Goal: Check status: Check status

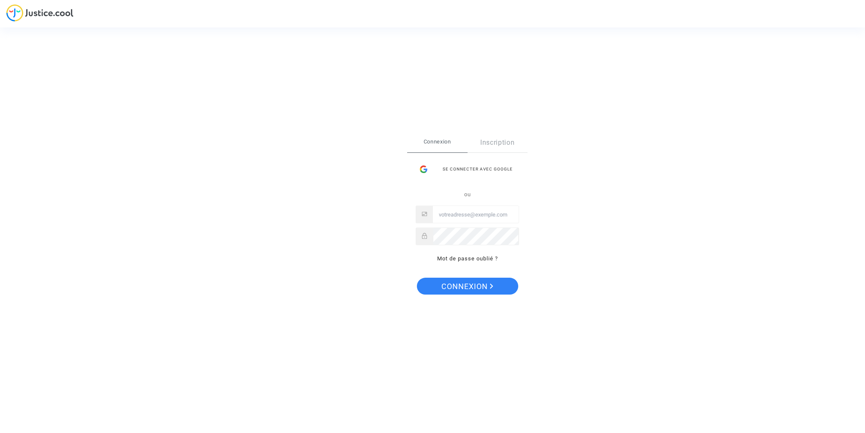
type input "ombayamarwen@hotmail.fr"
click at [474, 289] on span "Connexion" at bounding box center [467, 287] width 52 height 18
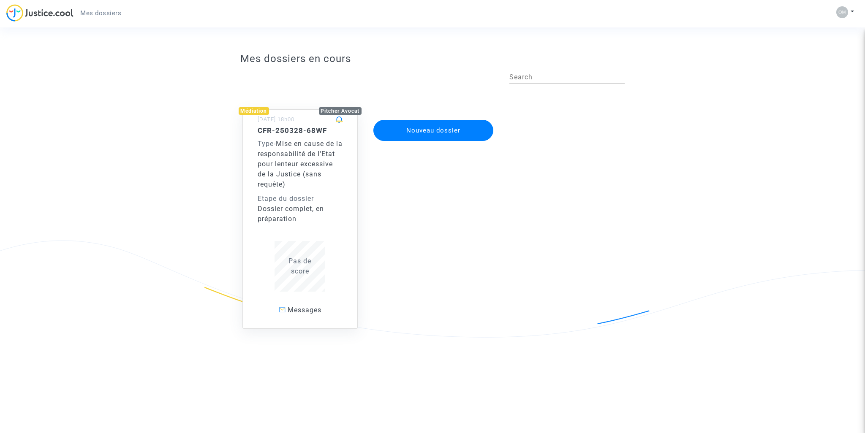
click at [295, 163] on span "Mise en cause de la responsabilité de l'Etat pour lenteur excessive de la Justi…" at bounding box center [300, 164] width 85 height 49
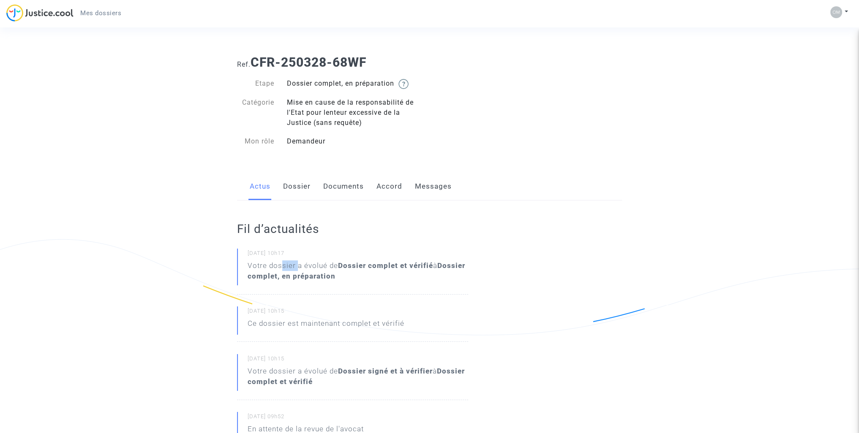
drag, startPoint x: 280, startPoint y: 266, endPoint x: 303, endPoint y: 266, distance: 23.7
click at [302, 266] on div "Votre dossier a évolué de Dossier complet et vérifié à Dossier complet, en prép…" at bounding box center [358, 271] width 221 height 21
click at [365, 265] on b "Dossier complet et vérifié" at bounding box center [385, 265] width 95 height 8
drag, startPoint x: 292, startPoint y: 278, endPoint x: 315, endPoint y: 276, distance: 22.8
click at [309, 278] on b "Dossier complet, en préparation" at bounding box center [357, 270] width 218 height 19
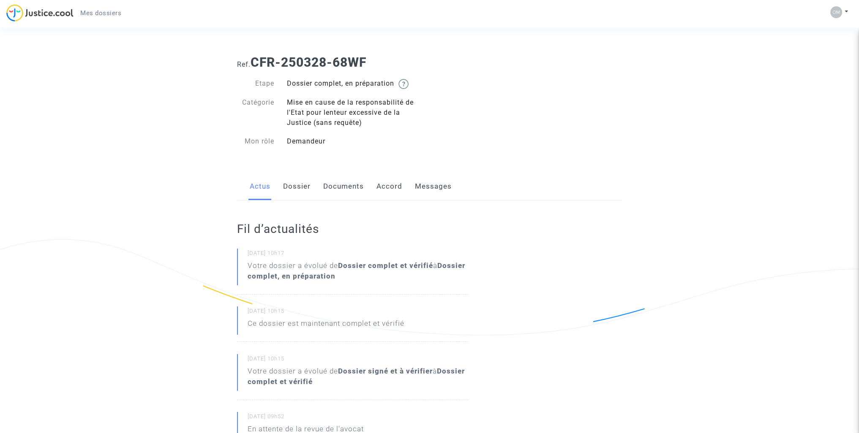
click at [341, 275] on b "Dossier complet, en préparation" at bounding box center [357, 270] width 218 height 19
click at [297, 191] on link "Dossier" at bounding box center [296, 187] width 27 height 28
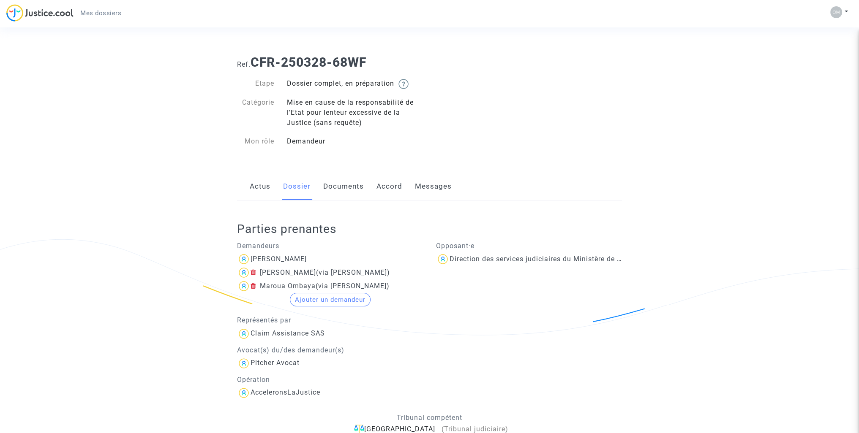
click at [337, 193] on link "Documents" at bounding box center [343, 187] width 41 height 28
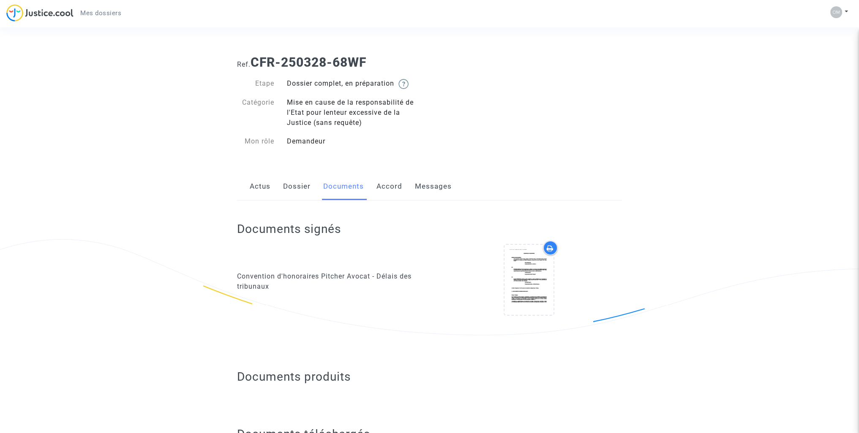
click at [397, 194] on link "Accord" at bounding box center [389, 187] width 26 height 28
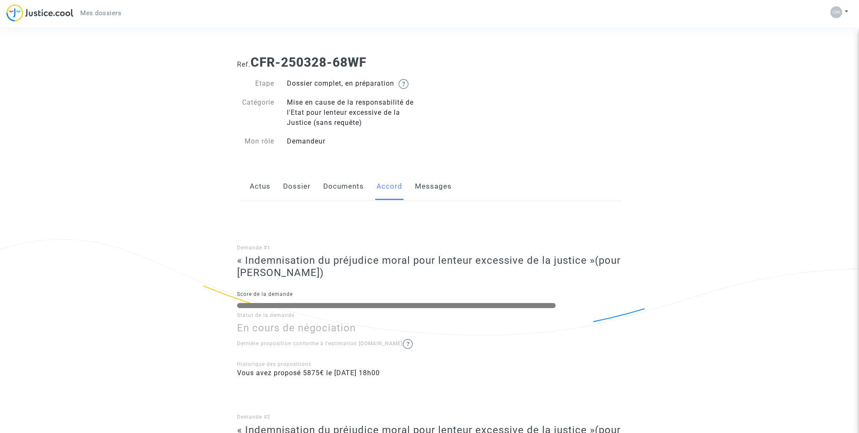
click at [426, 187] on link "Messages" at bounding box center [433, 187] width 37 height 28
click at [430, 187] on link "Messages" at bounding box center [433, 187] width 37 height 28
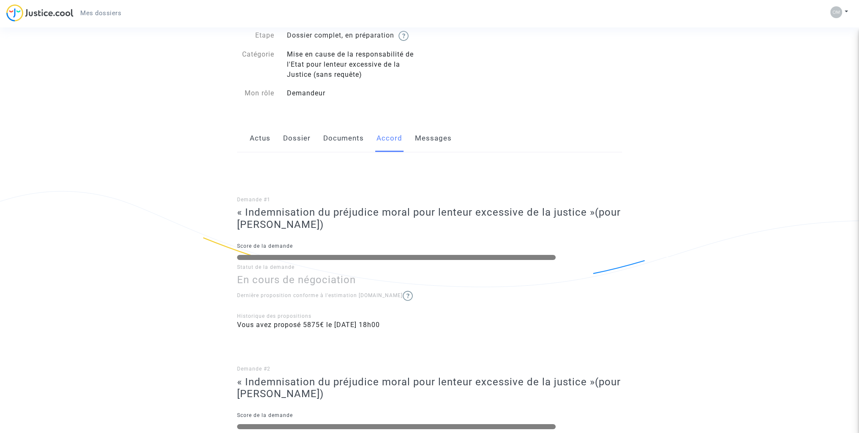
scroll to position [42, 0]
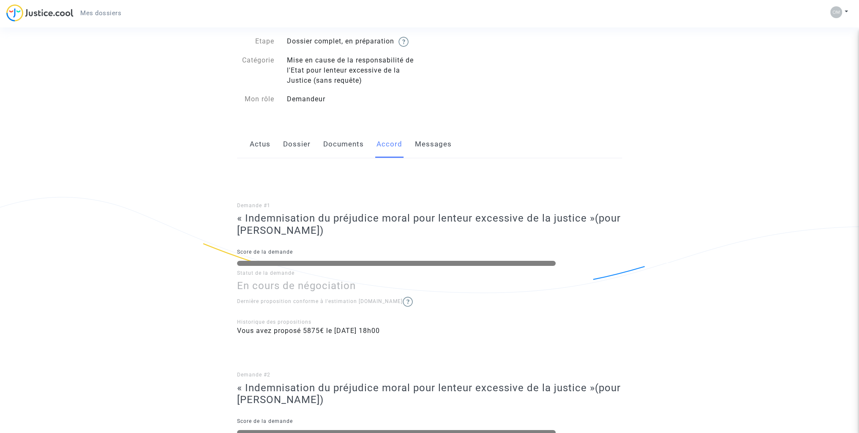
click at [432, 145] on link "Messages" at bounding box center [433, 145] width 37 height 28
click at [261, 148] on link "Actus" at bounding box center [260, 145] width 21 height 28
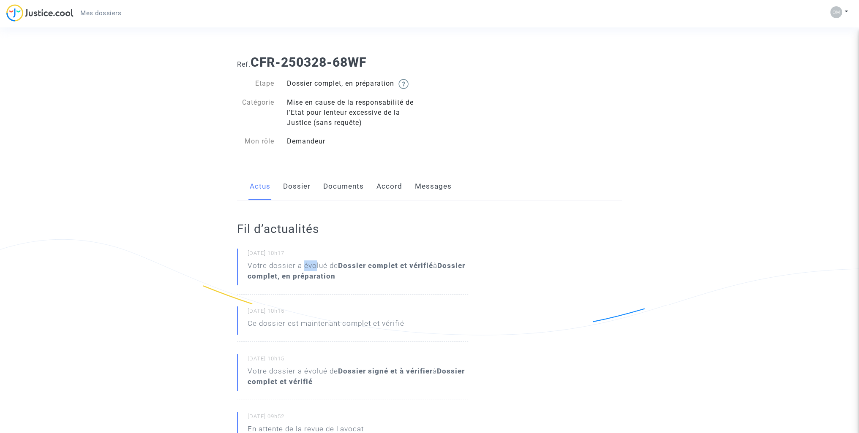
drag, startPoint x: 308, startPoint y: 270, endPoint x: 317, endPoint y: 269, distance: 8.5
click at [316, 269] on div "Votre dossier a évolué de Dossier complet et vérifié à Dossier complet, en prép…" at bounding box center [358, 271] width 221 height 21
click at [334, 266] on div "Votre dossier a évolué de Dossier complet et vérifié à Dossier complet, en prép…" at bounding box center [358, 271] width 221 height 21
drag, startPoint x: 305, startPoint y: 274, endPoint x: 347, endPoint y: 274, distance: 42.7
click at [344, 274] on b "Dossier complet, en préparation" at bounding box center [357, 270] width 218 height 19
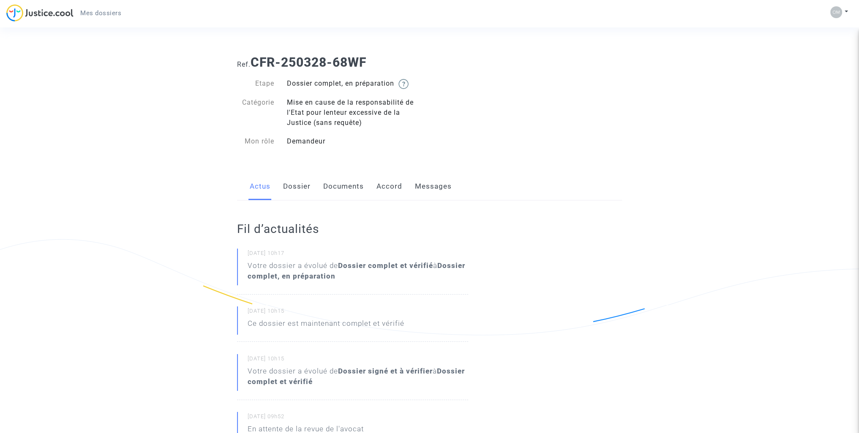
click at [364, 272] on b "Dossier complet, en préparation" at bounding box center [357, 270] width 218 height 19
